Goal: Information Seeking & Learning: Check status

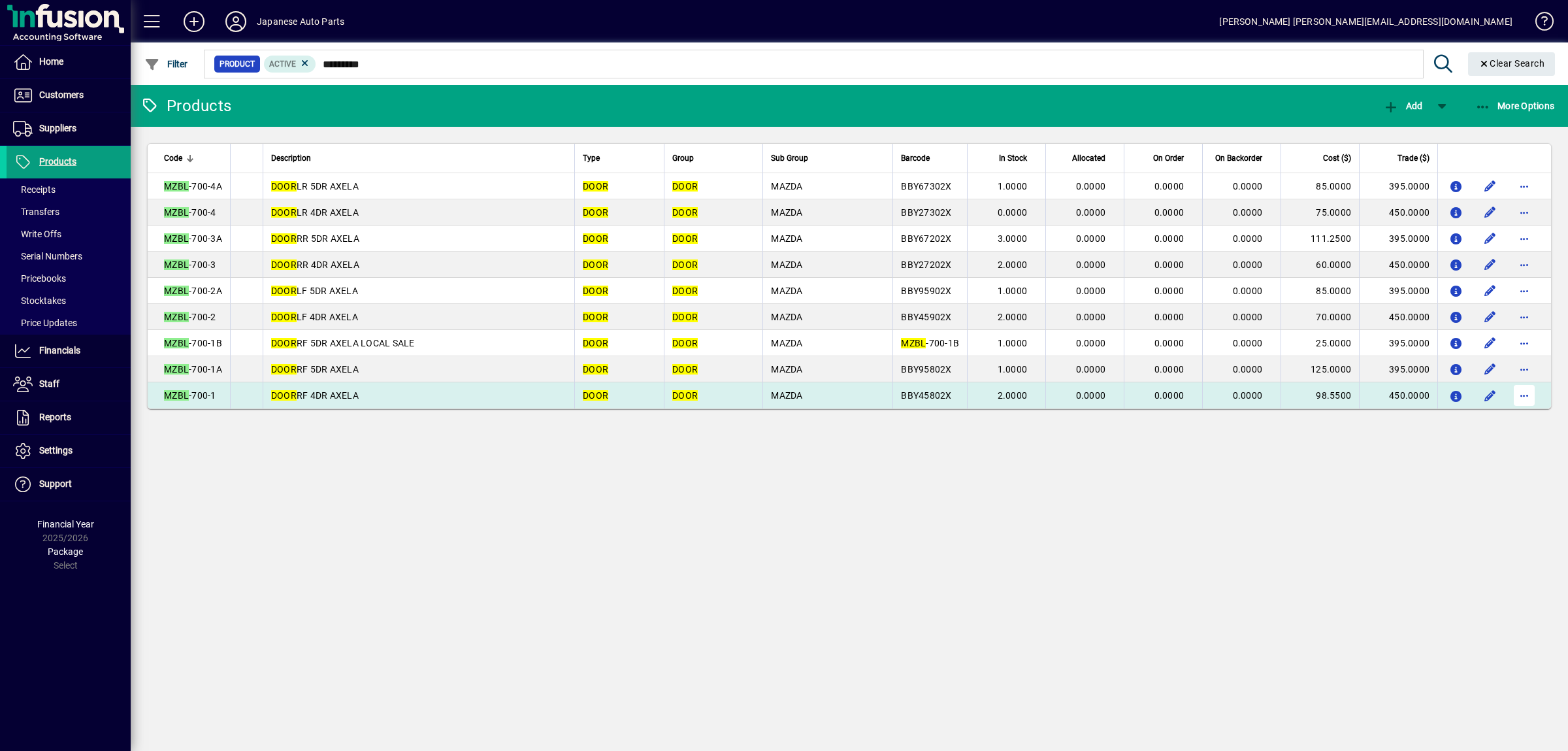
type input "*********"
click at [1533, 408] on span "button" at bounding box center [1524, 395] width 31 height 31
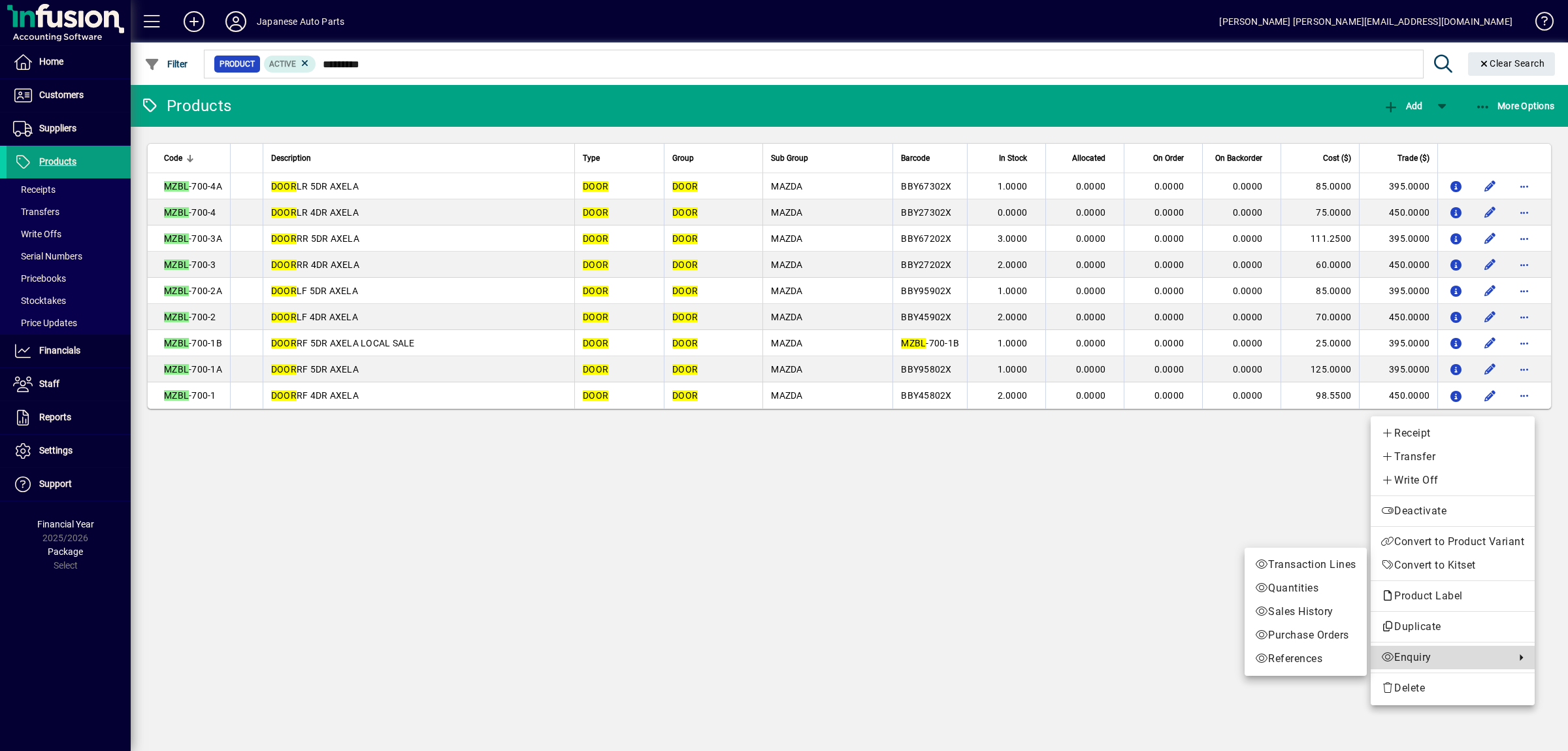
click at [1408, 666] on link "Enquiry" at bounding box center [1452, 658] width 164 height 23
